Goal: Check status: Check status

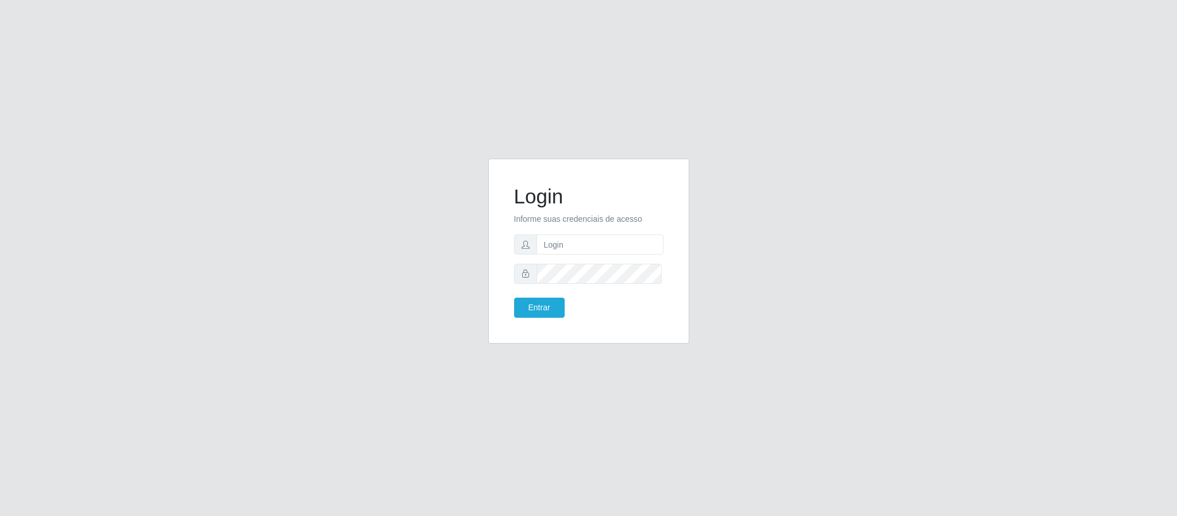
click at [655, 241] on input "text" at bounding box center [599, 244] width 127 height 20
type input "[PERSON_NAME]"
click at [542, 316] on button "Entrar" at bounding box center [539, 308] width 51 height 20
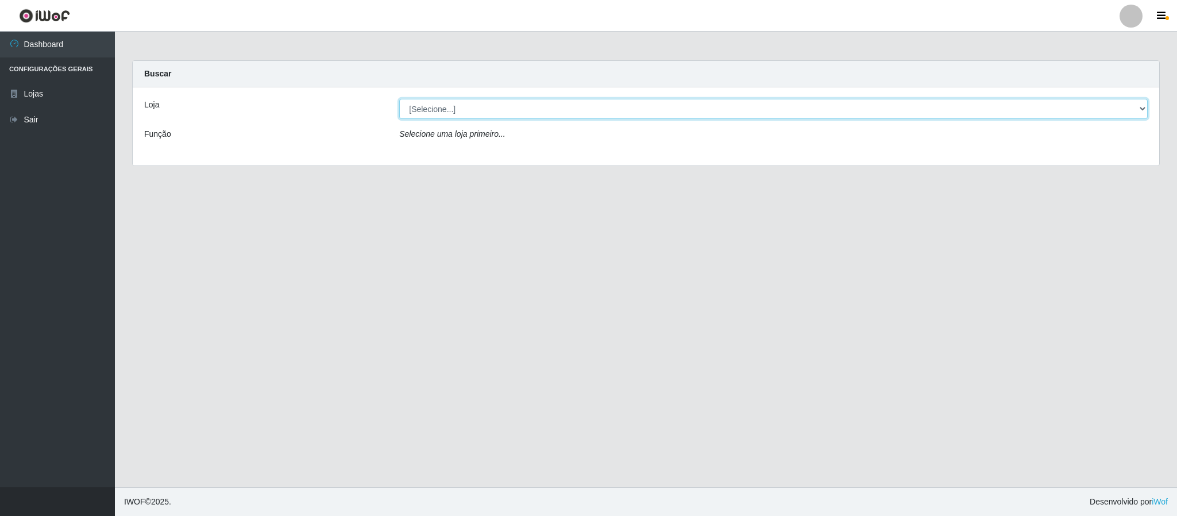
drag, startPoint x: 1142, startPoint y: 109, endPoint x: 1118, endPoint y: 111, distance: 24.2
click at [1142, 109] on select "[Selecione...] Queiroz Atacadão - Coophab" at bounding box center [773, 109] width 748 height 20
select select "463"
click at [399, 99] on select "[Selecione...] Queiroz Atacadão - Coophab" at bounding box center [773, 109] width 748 height 20
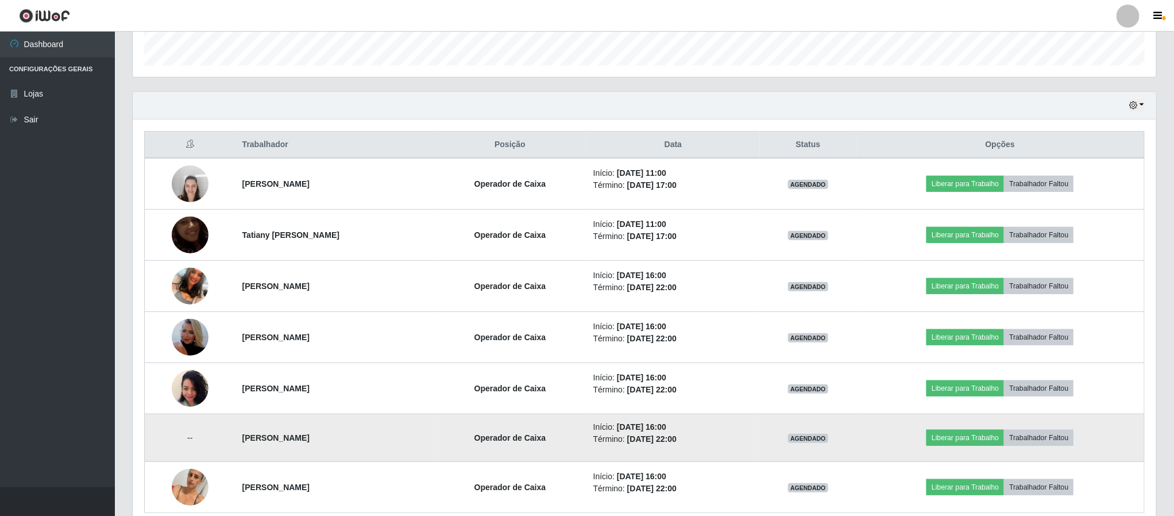
scroll to position [315, 0]
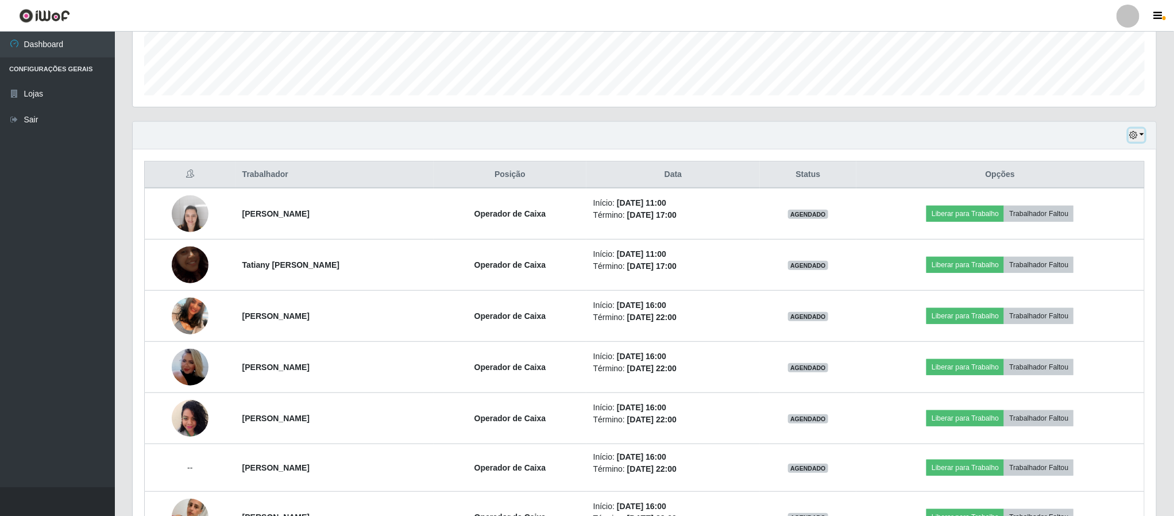
click at [1144, 138] on button "button" at bounding box center [1137, 135] width 16 height 13
click at [1086, 184] on button "1 dia" at bounding box center [1098, 180] width 91 height 24
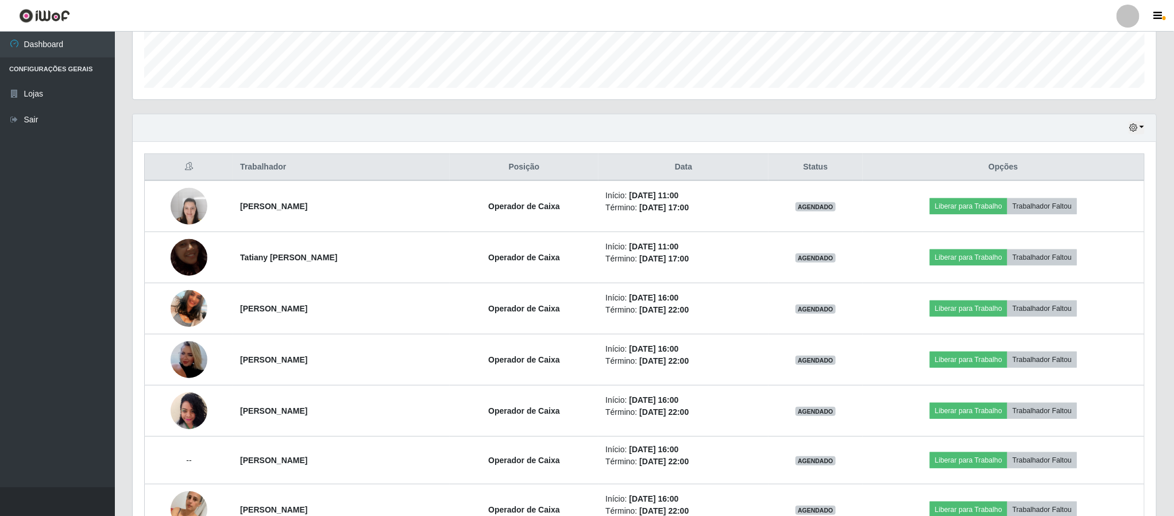
scroll to position [159, 0]
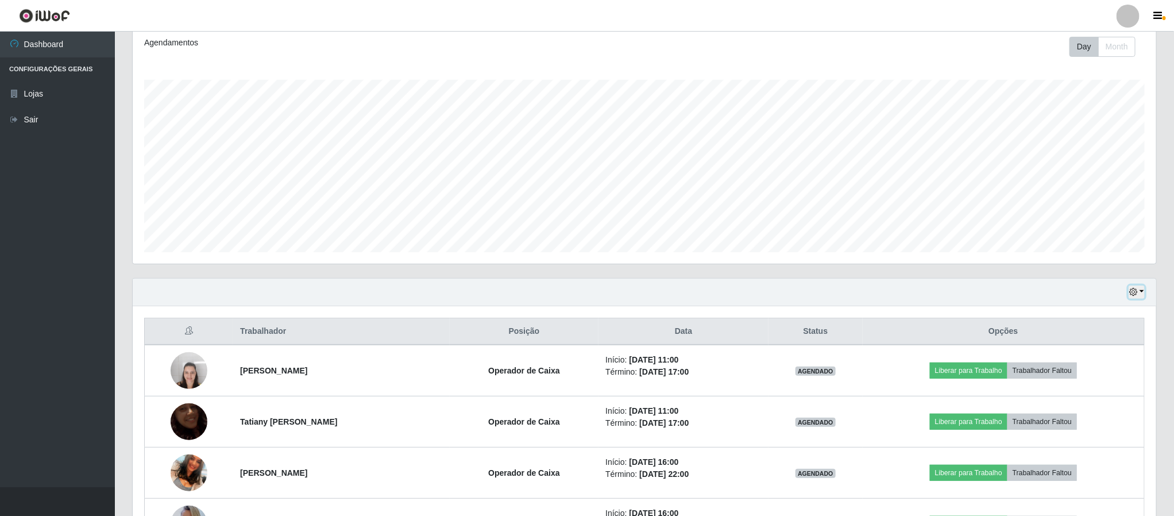
click at [1144, 296] on button "button" at bounding box center [1137, 291] width 16 height 13
click at [1084, 365] on button "3 dias" at bounding box center [1098, 361] width 91 height 24
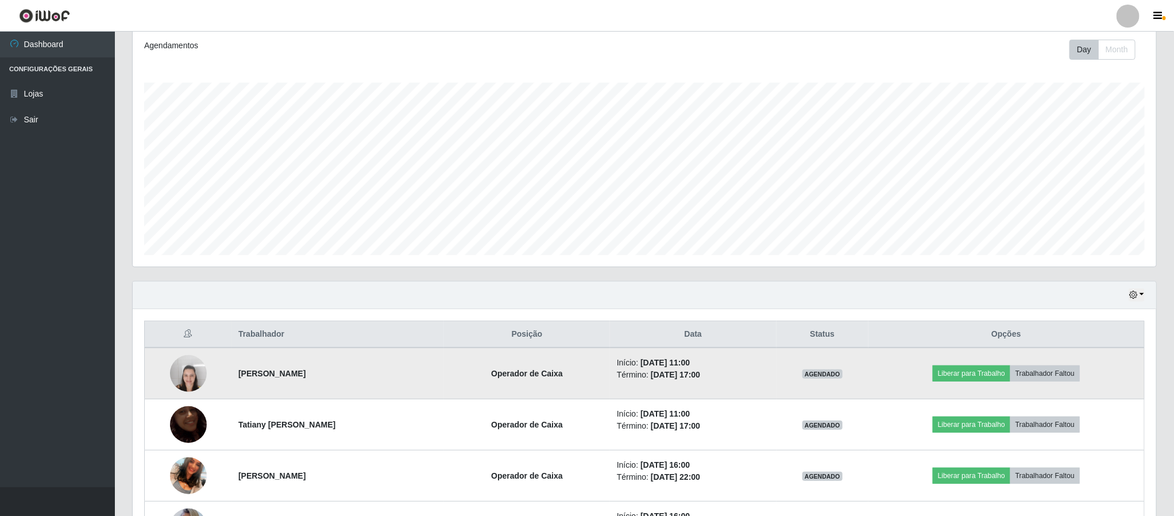
scroll to position [138, 0]
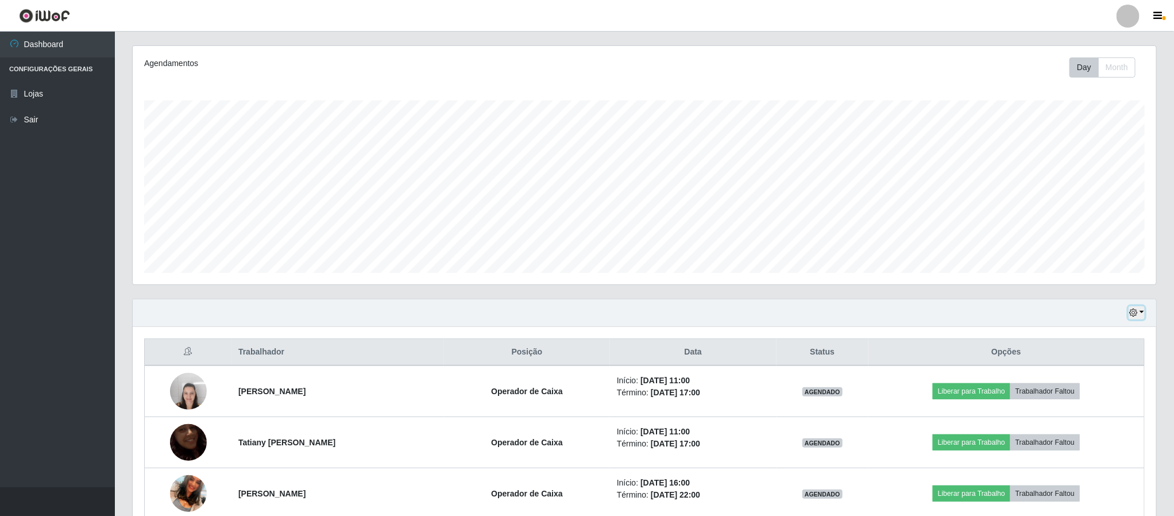
click at [1142, 315] on button "button" at bounding box center [1137, 312] width 16 height 13
click at [1077, 336] on button "Hoje" at bounding box center [1098, 334] width 91 height 24
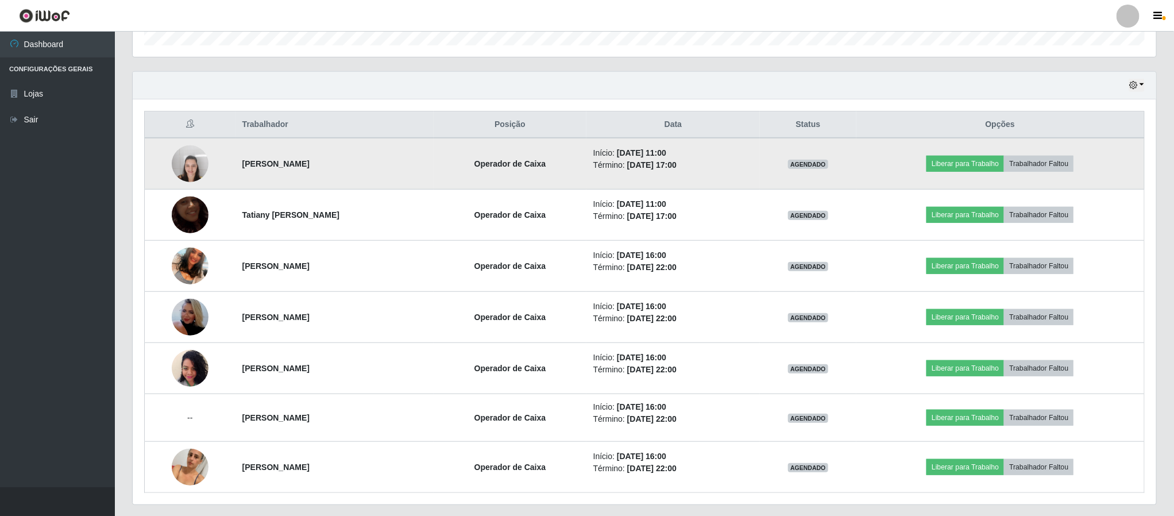
scroll to position [401, 0]
